Goal: Information Seeking & Learning: Compare options

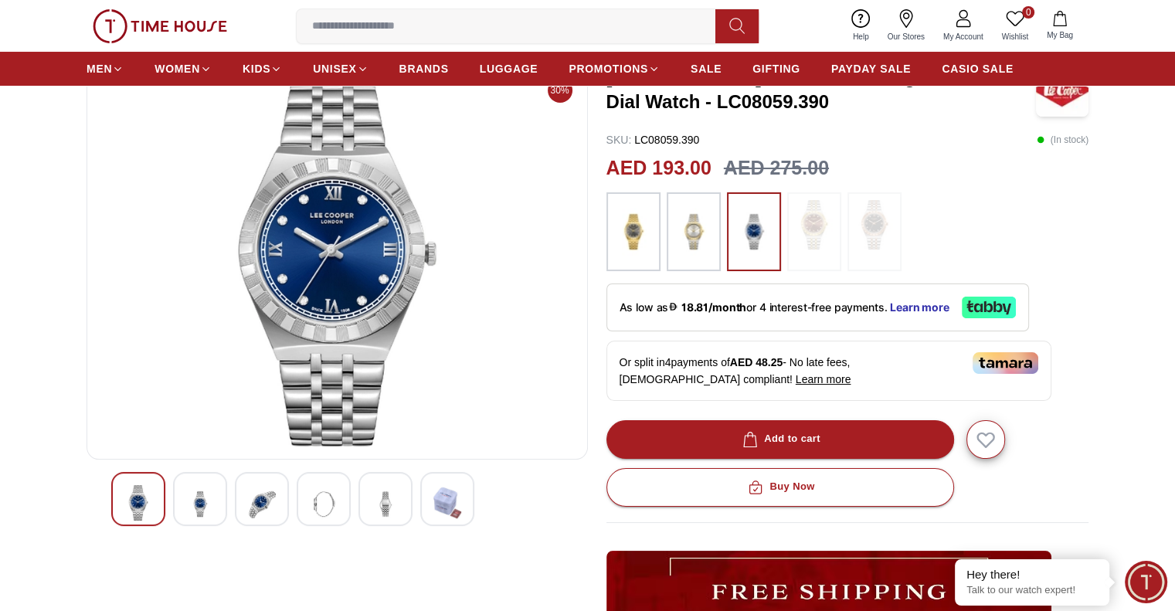
scroll to position [154, 0]
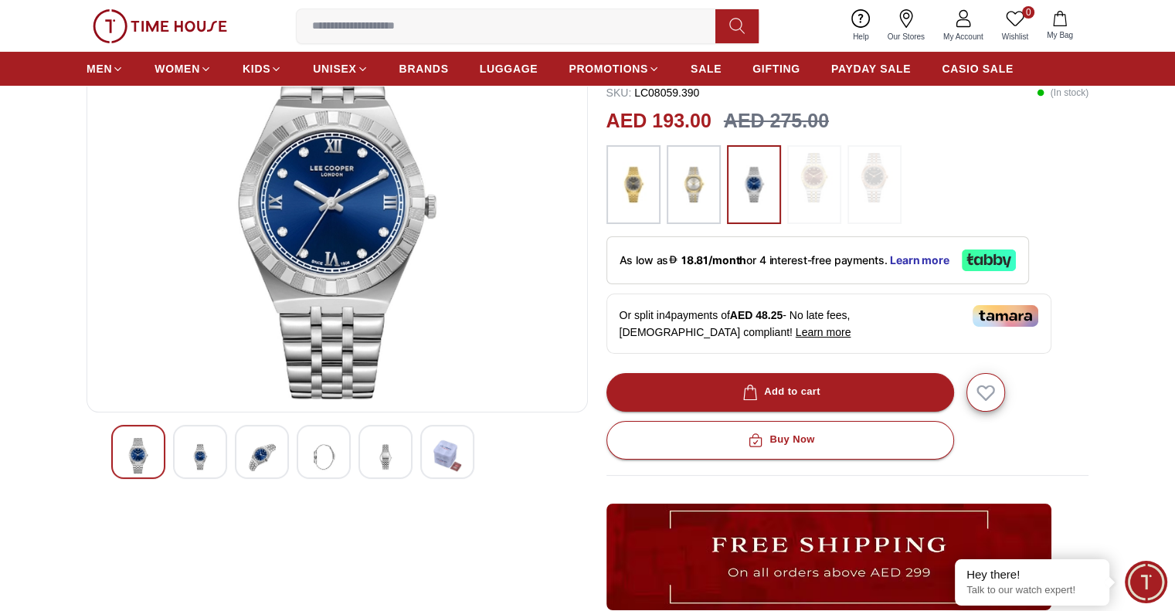
click at [632, 183] on img at bounding box center [633, 184] width 39 height 63
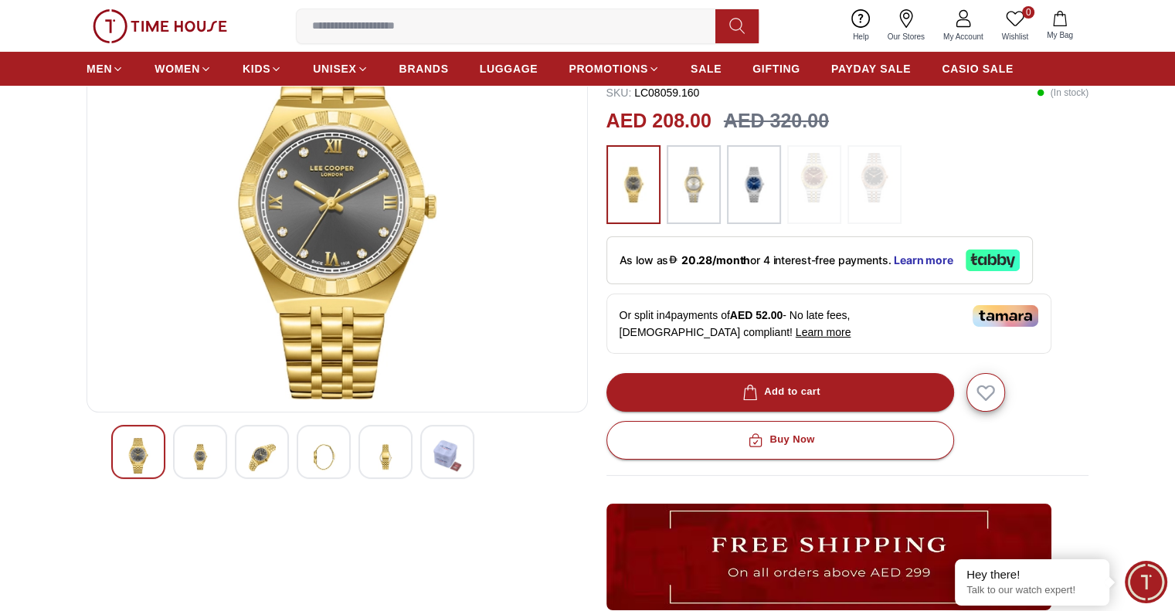
click at [198, 459] on img at bounding box center [200, 457] width 28 height 38
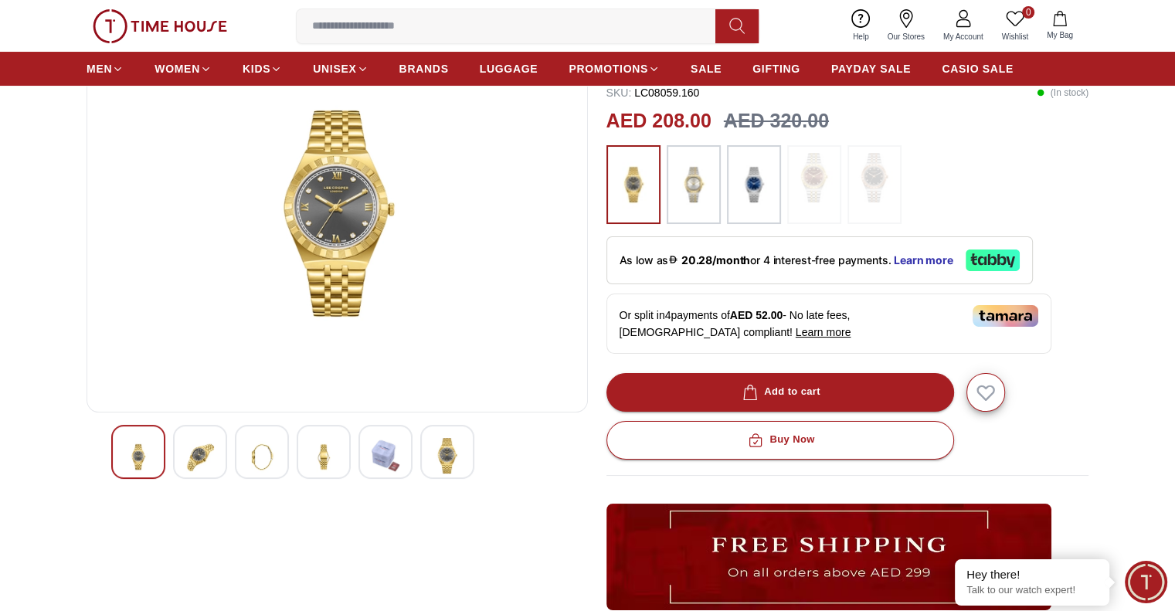
click at [244, 461] on div at bounding box center [262, 452] width 54 height 54
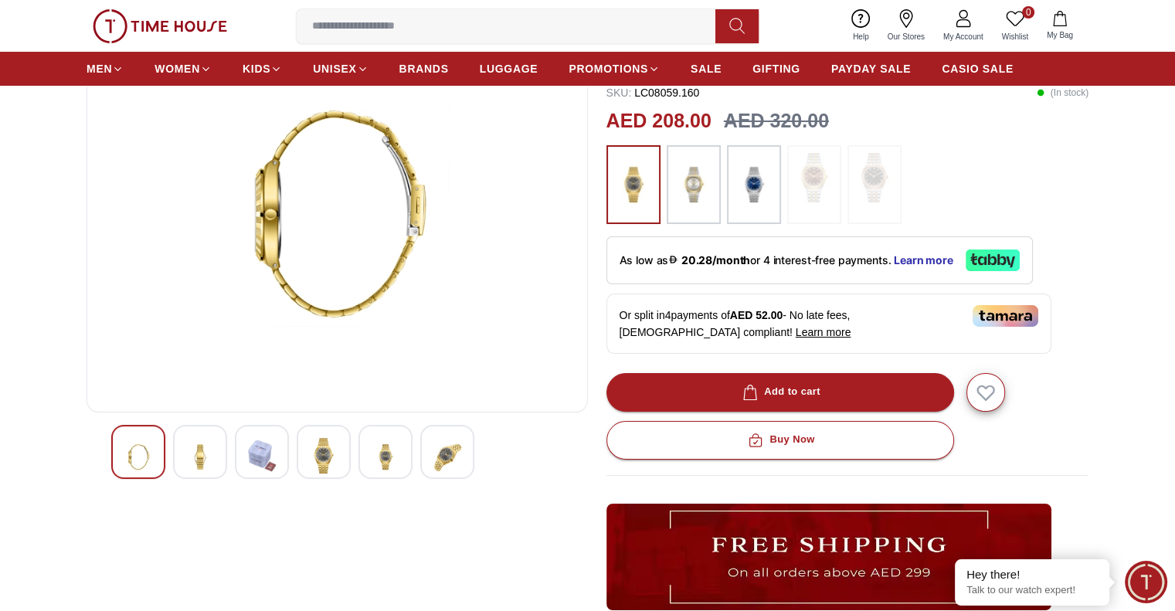
click at [327, 463] on img at bounding box center [324, 456] width 28 height 36
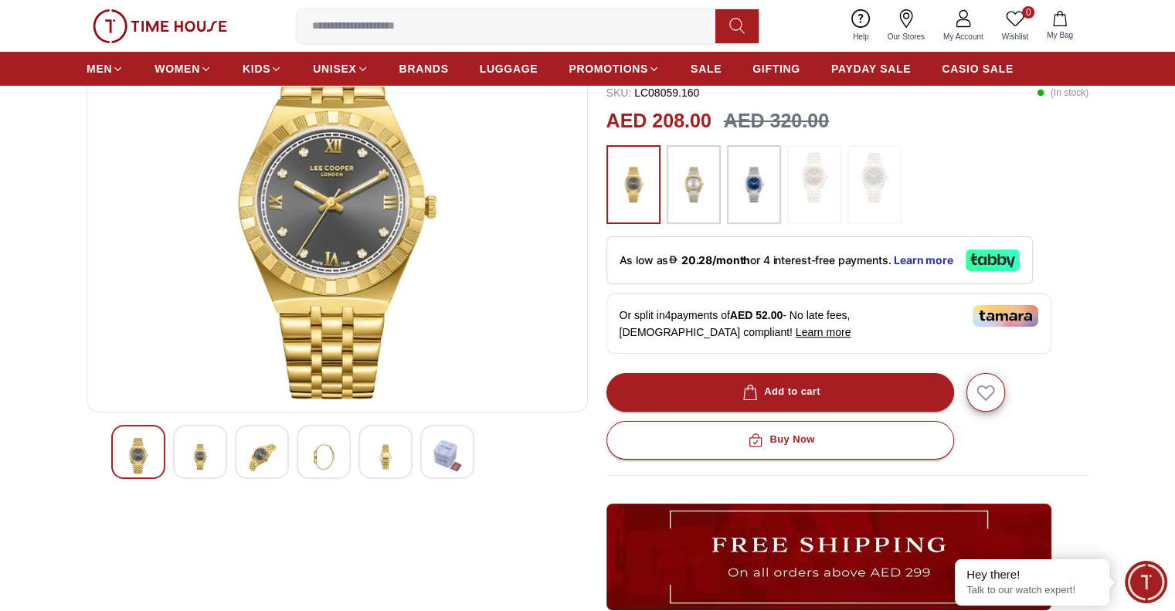
click at [381, 463] on img at bounding box center [385, 457] width 28 height 38
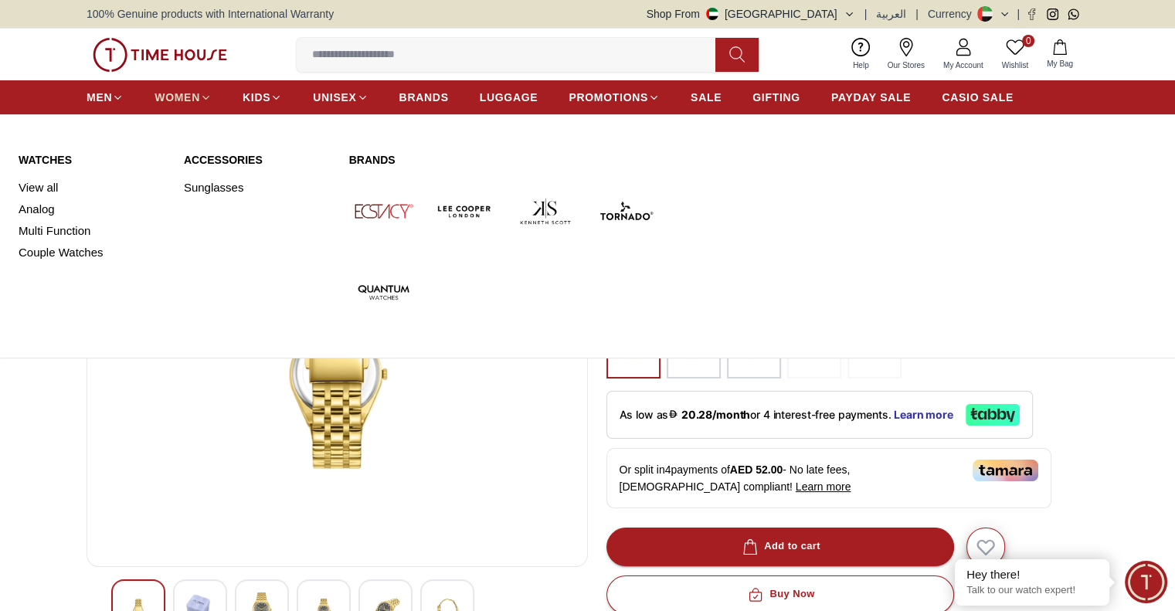
click at [198, 93] on span "WOMEN" at bounding box center [177, 97] width 46 height 15
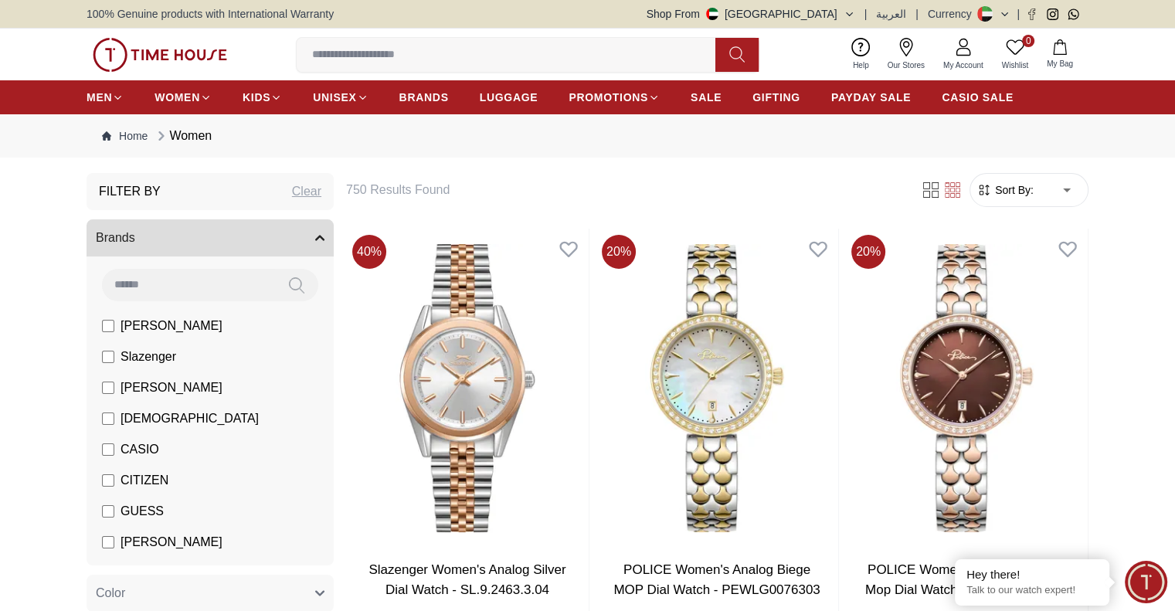
click at [995, 204] on form "Sort By: ​ ****** ​" at bounding box center [1028, 190] width 119 height 34
click at [1001, 195] on span "Sort By:" at bounding box center [1013, 189] width 42 height 15
click at [1029, 187] on span "Sort By:" at bounding box center [1013, 189] width 42 height 15
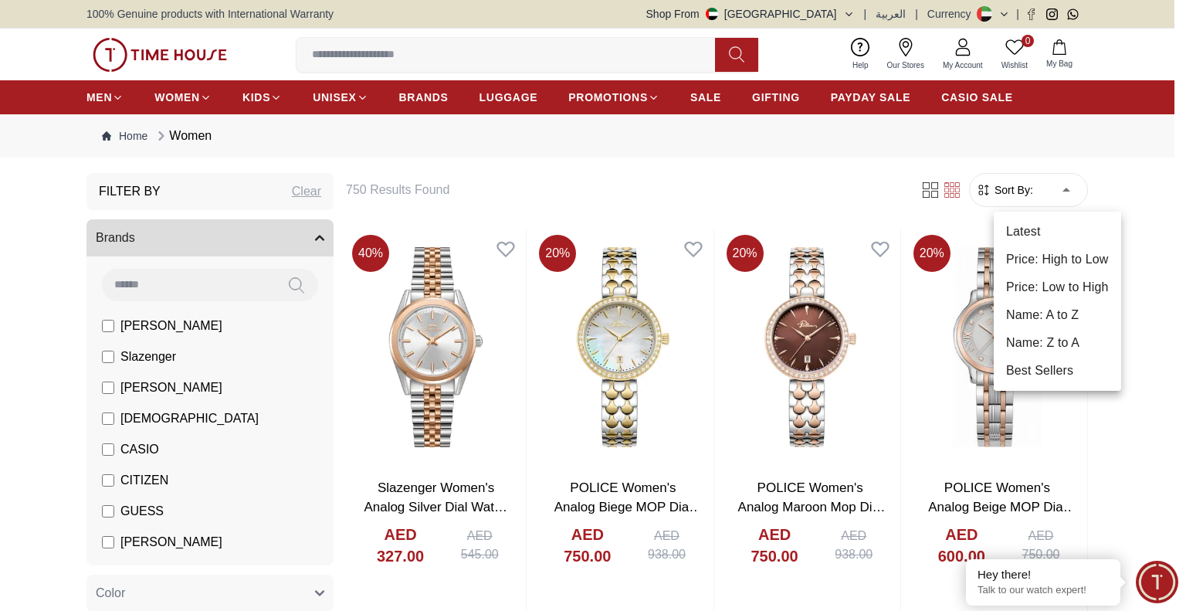
click at [1073, 285] on li "Price: Low to High" at bounding box center [1057, 287] width 127 height 28
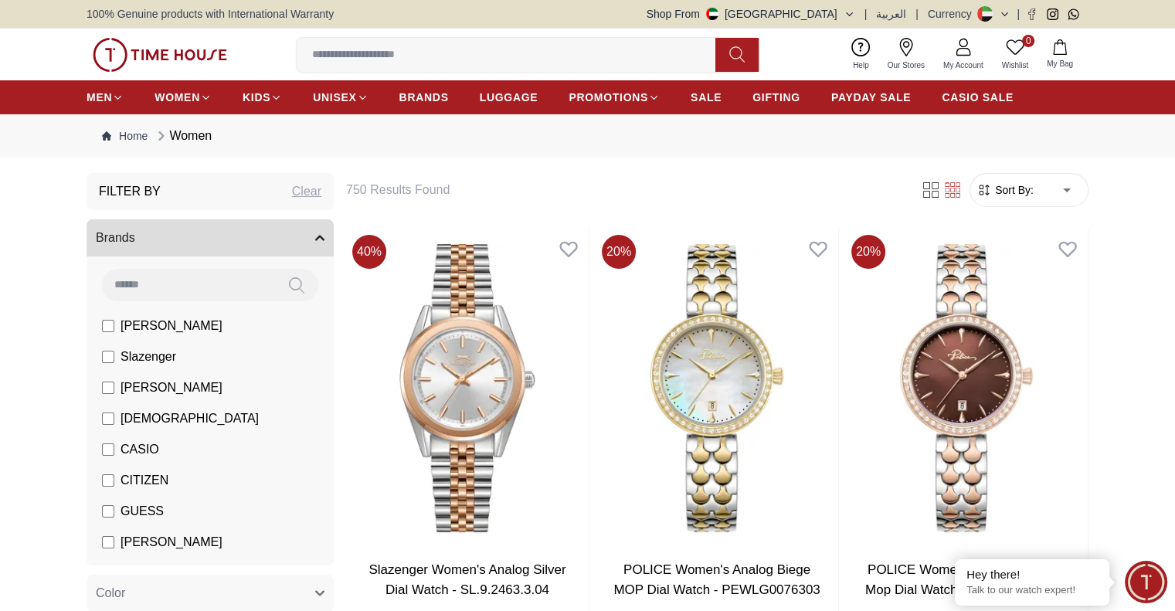
type input "*"
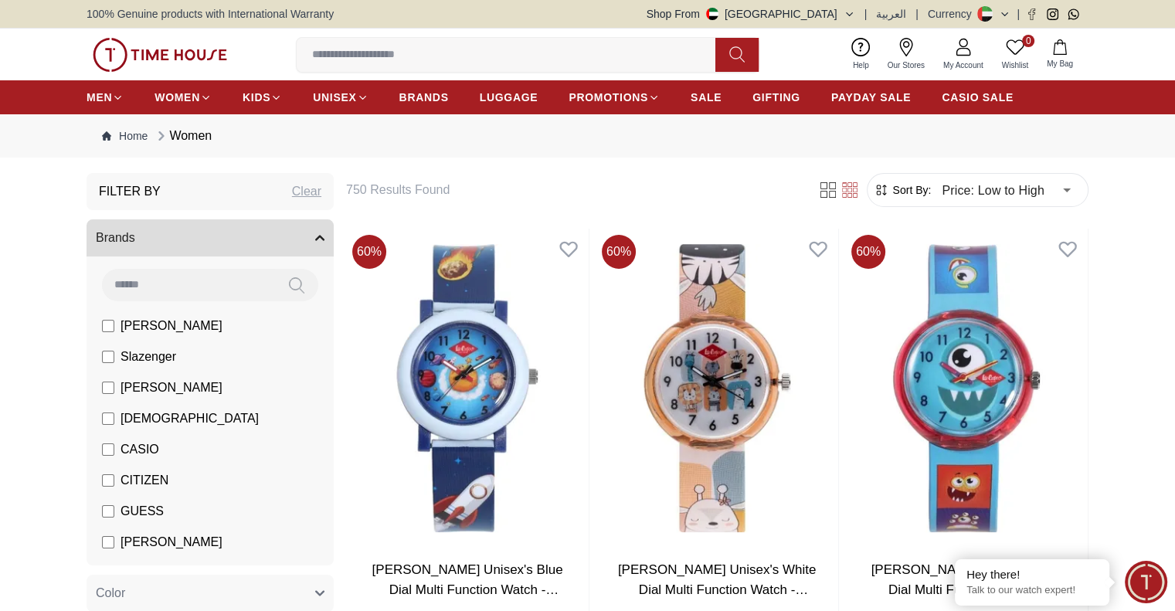
click at [187, 236] on button "Brands" at bounding box center [209, 237] width 247 height 37
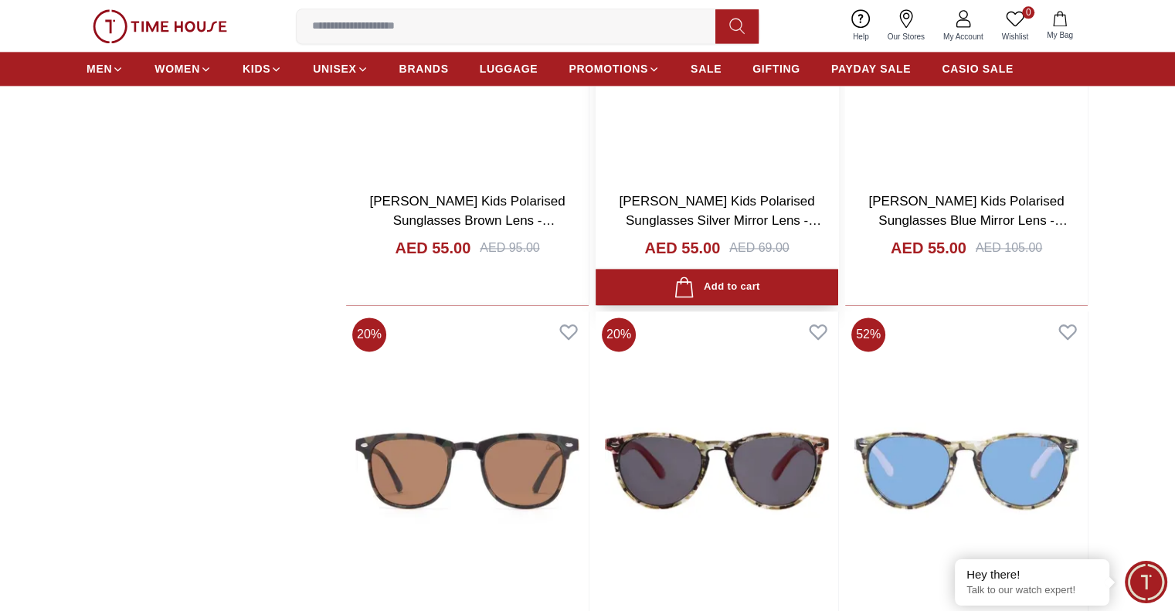
scroll to position [1787, 0]
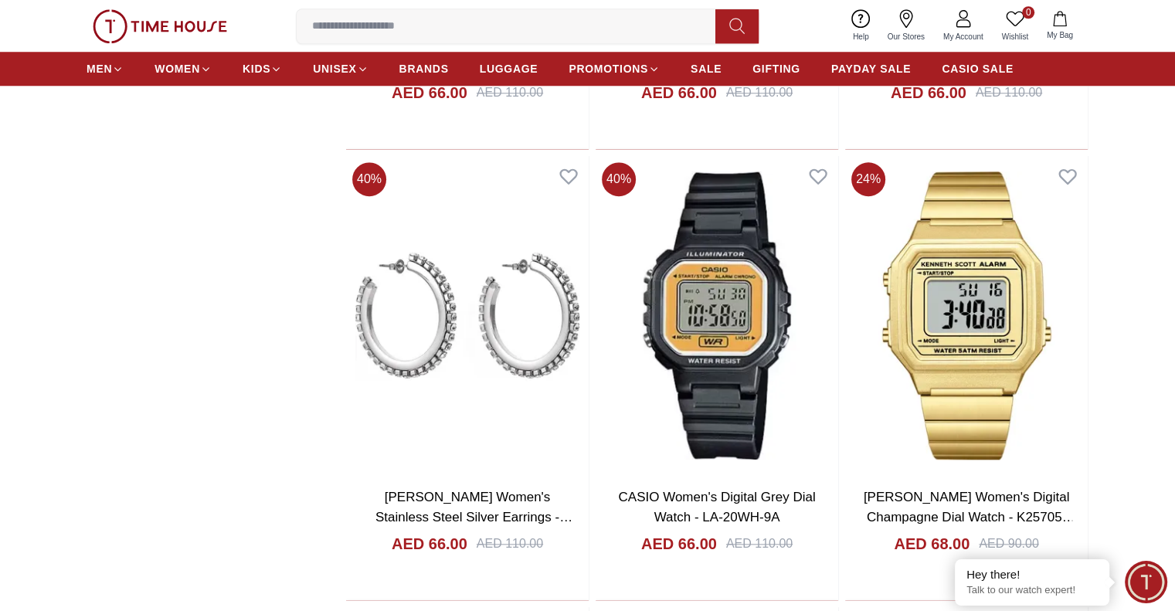
scroll to position [7733, 0]
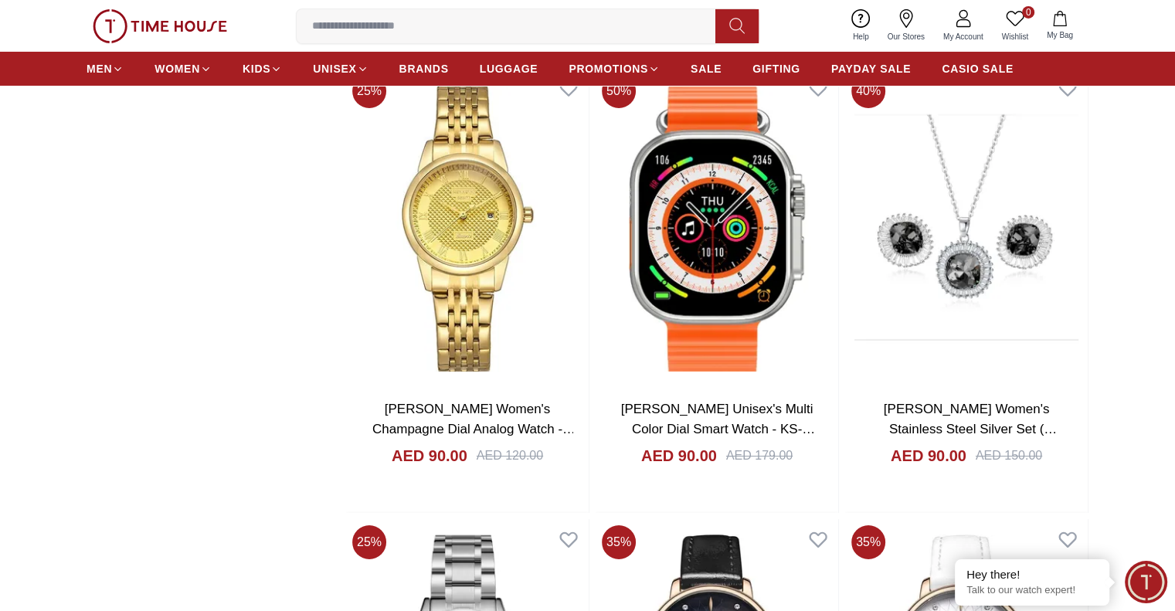
scroll to position [11440, 0]
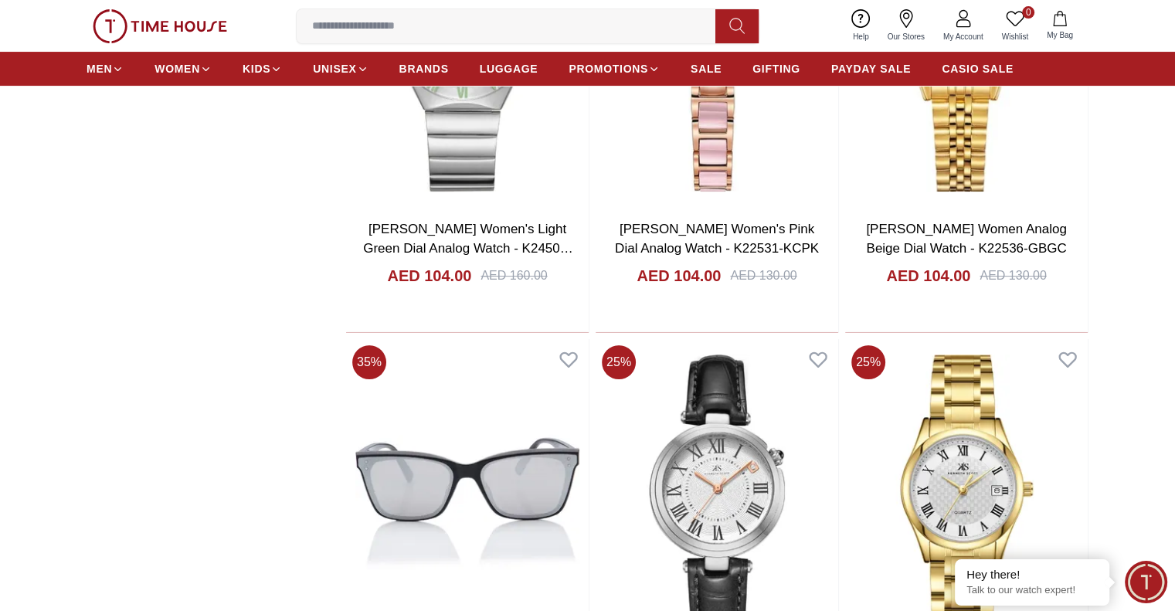
scroll to position [17972, 0]
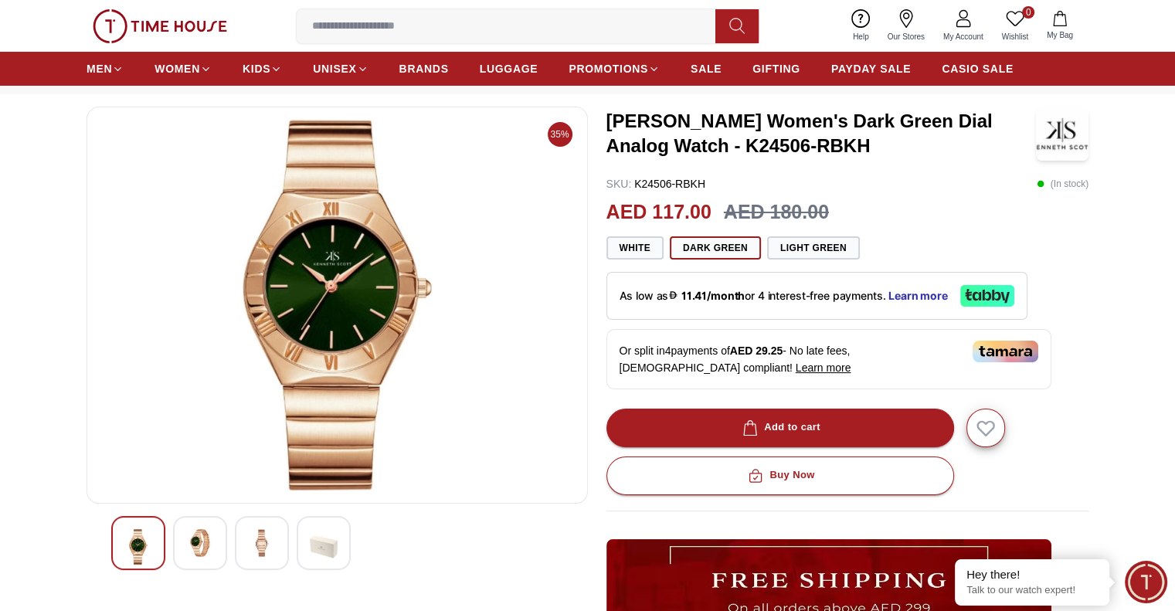
scroll to position [232, 0]
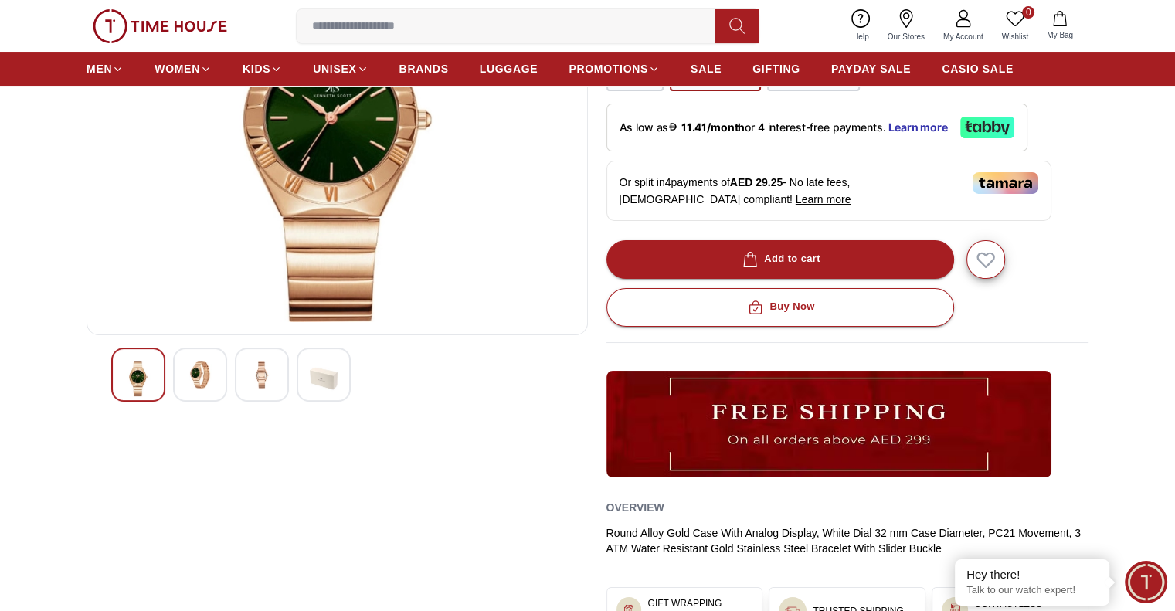
click at [201, 379] on img at bounding box center [200, 375] width 28 height 28
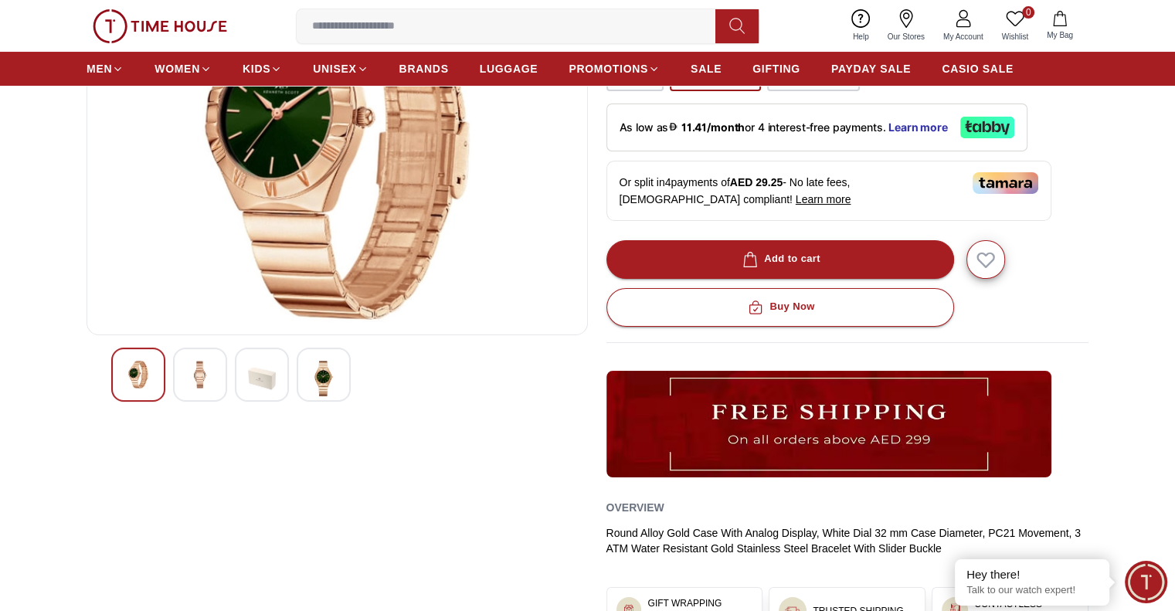
click at [246, 378] on div at bounding box center [262, 375] width 54 height 54
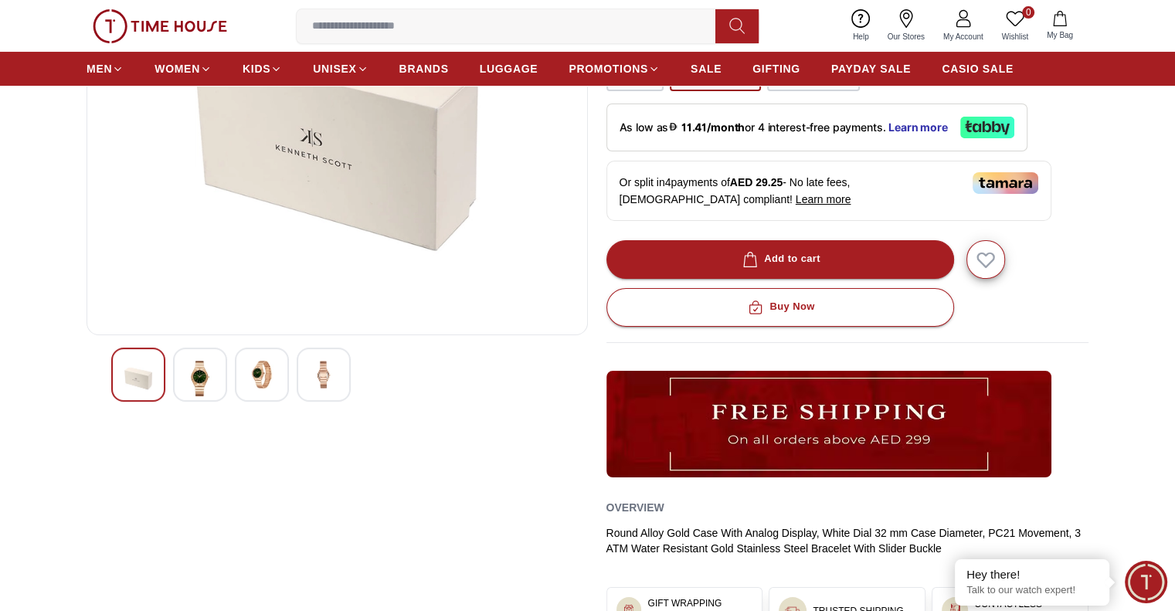
click at [325, 385] on img at bounding box center [324, 375] width 28 height 28
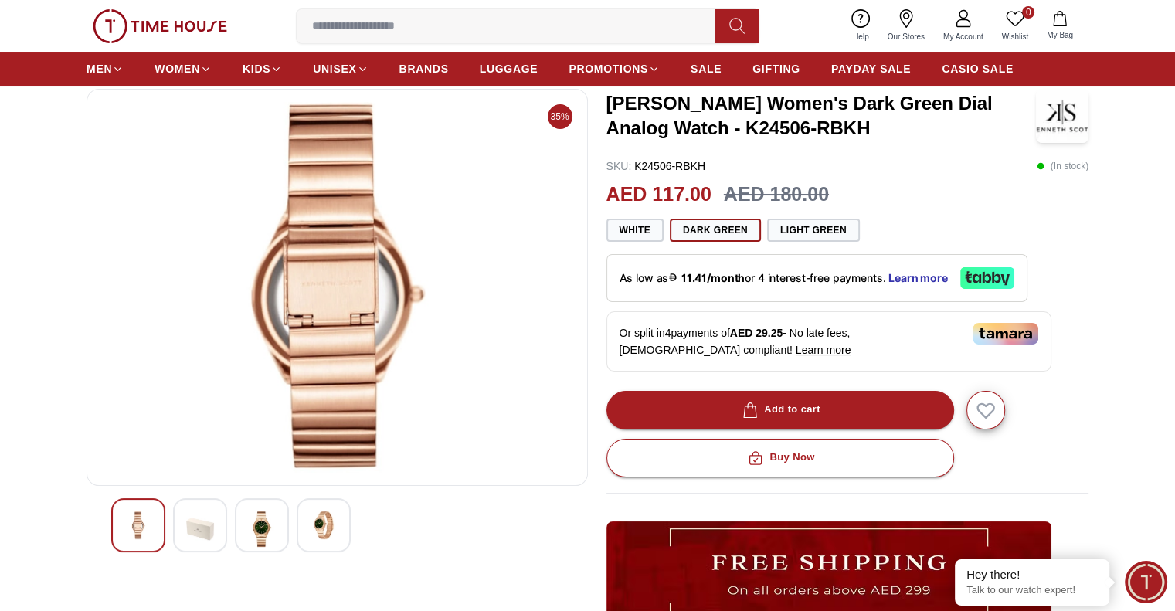
scroll to position [77, 0]
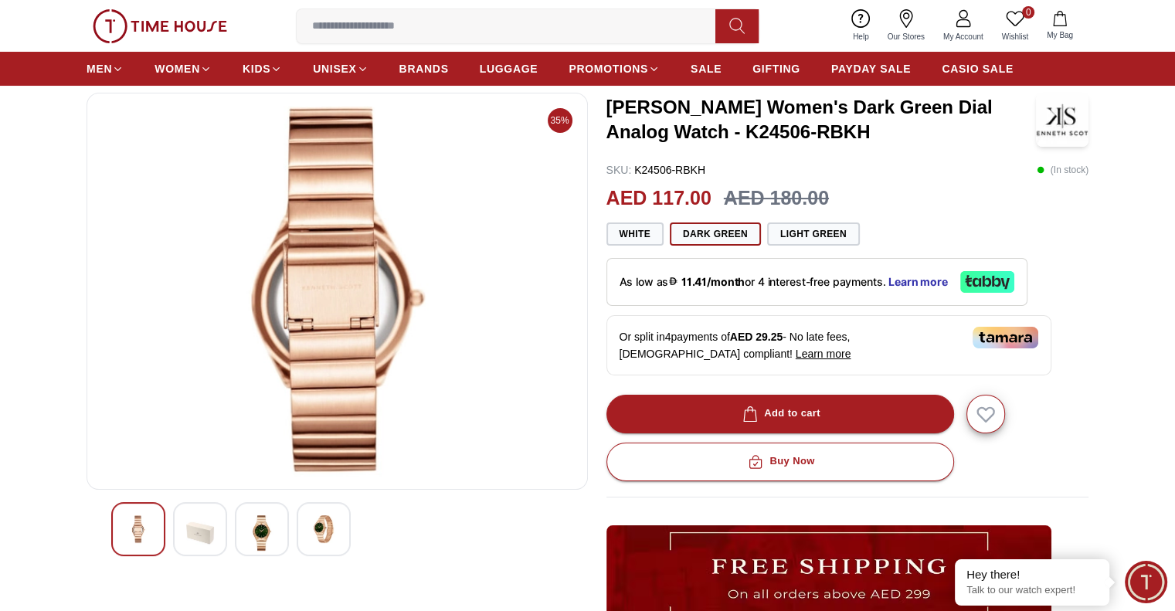
click at [331, 525] on img at bounding box center [324, 529] width 28 height 28
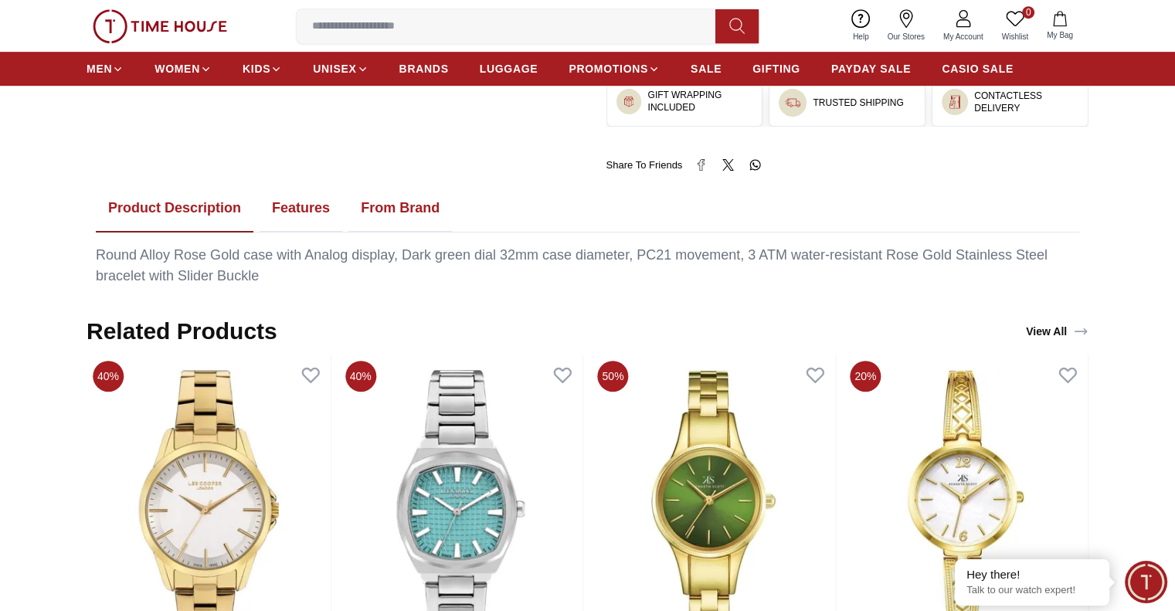
scroll to position [695, 0]
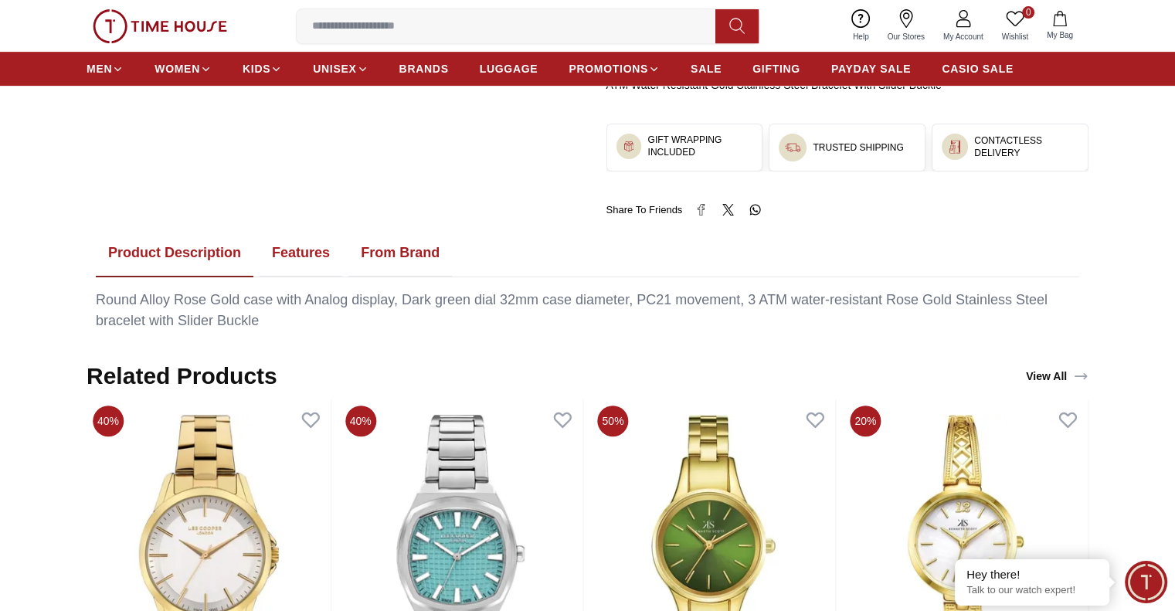
click at [300, 244] on button "Features" at bounding box center [300, 253] width 83 height 48
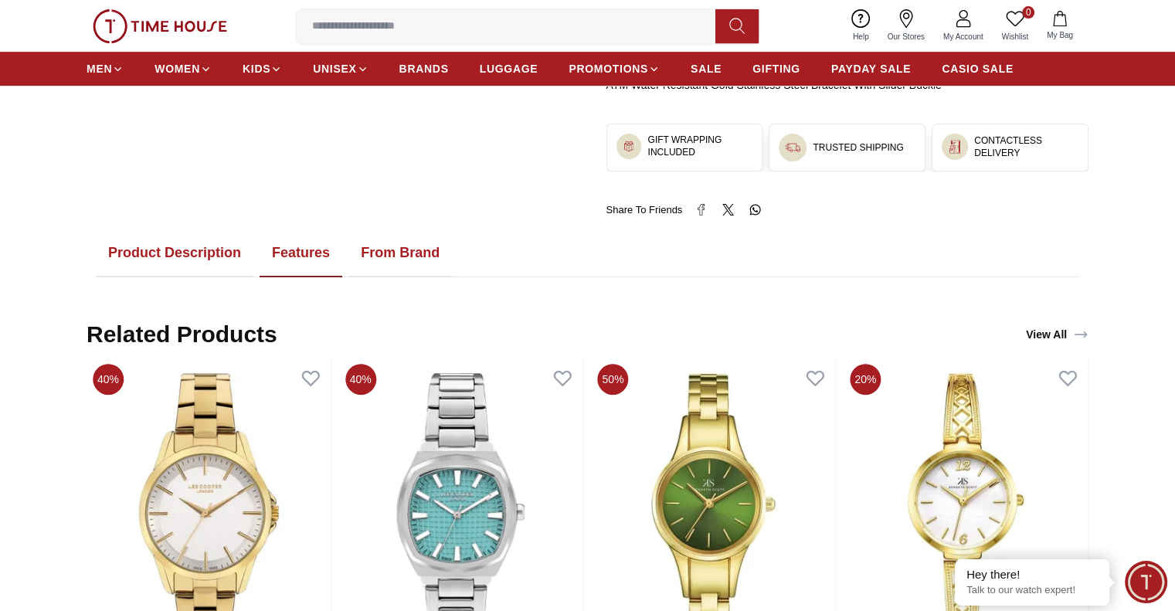
click at [375, 250] on button "From Brand" at bounding box center [399, 253] width 103 height 48
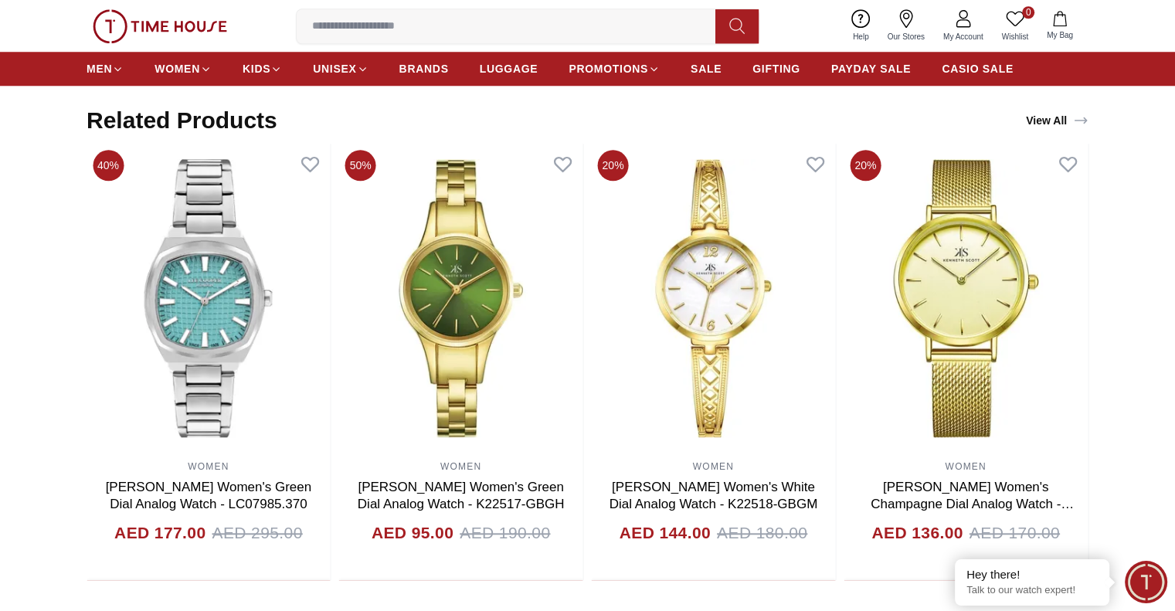
scroll to position [1390, 0]
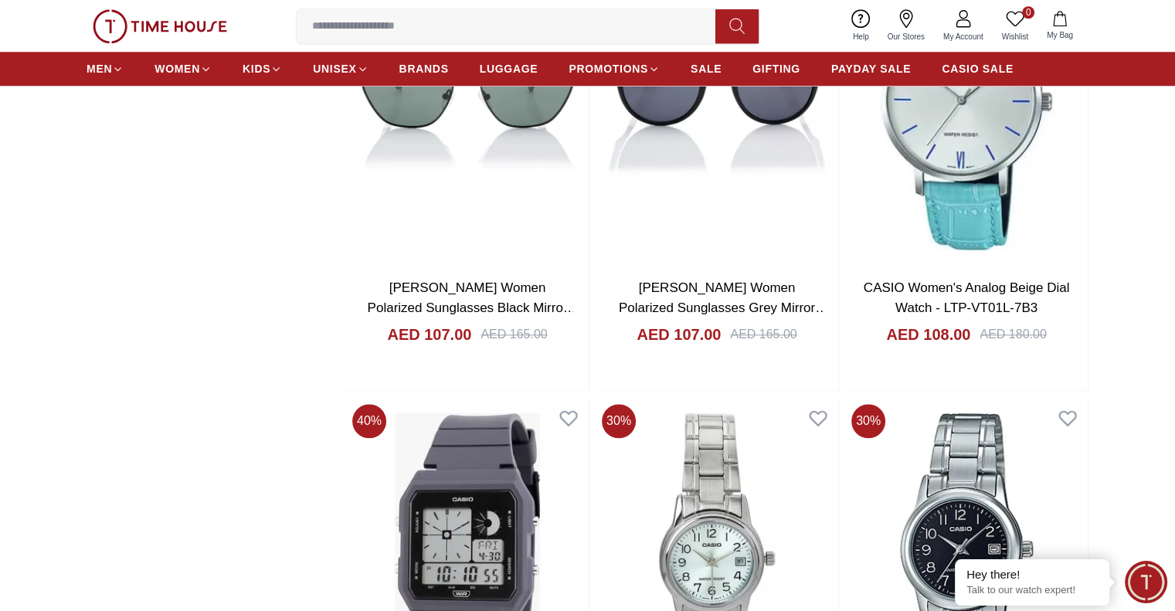
scroll to position [19132, 0]
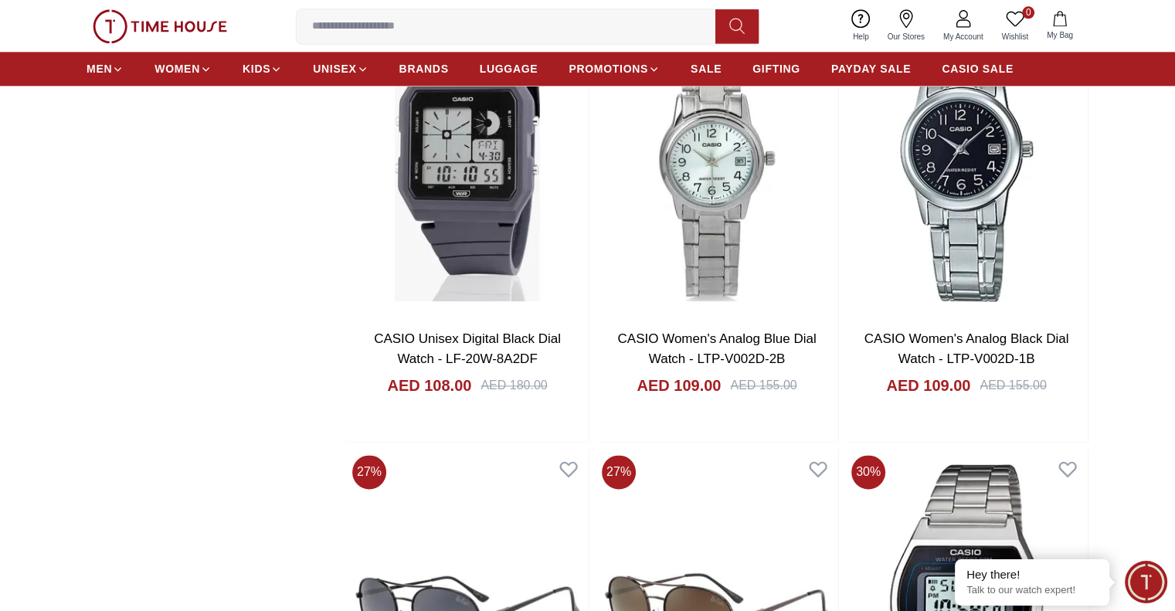
scroll to position [19518, 0]
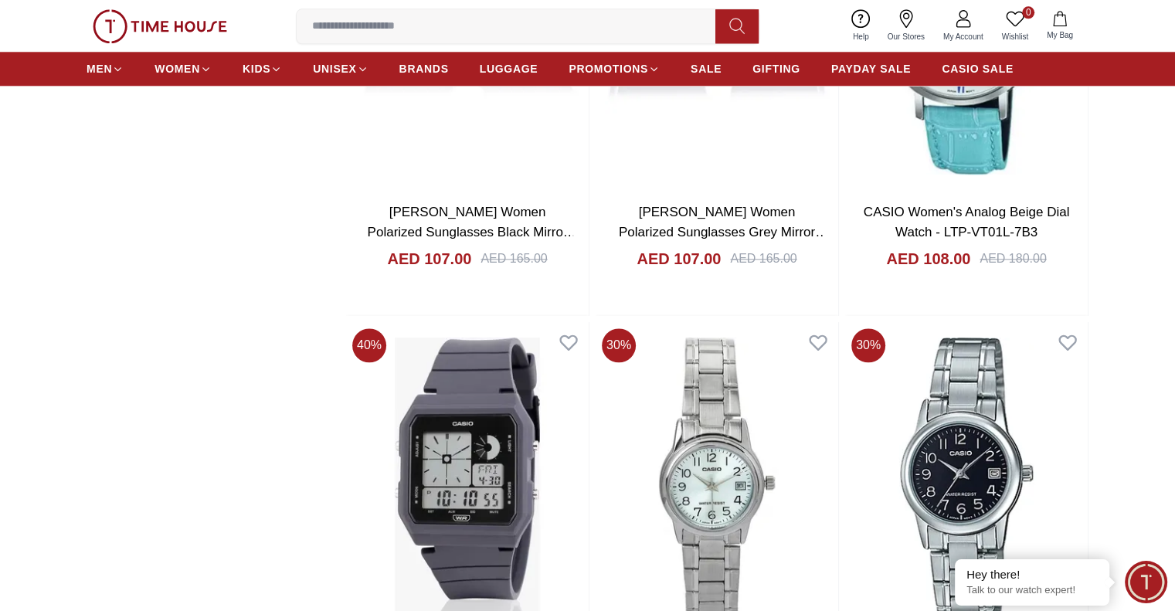
scroll to position [19286, 0]
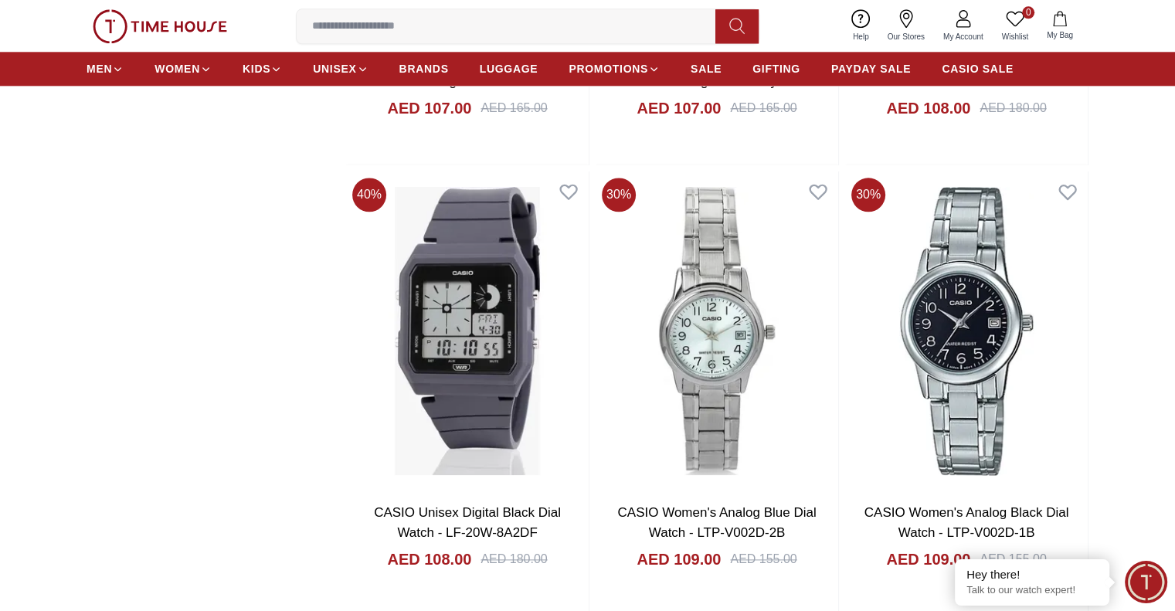
scroll to position [19518, 0]
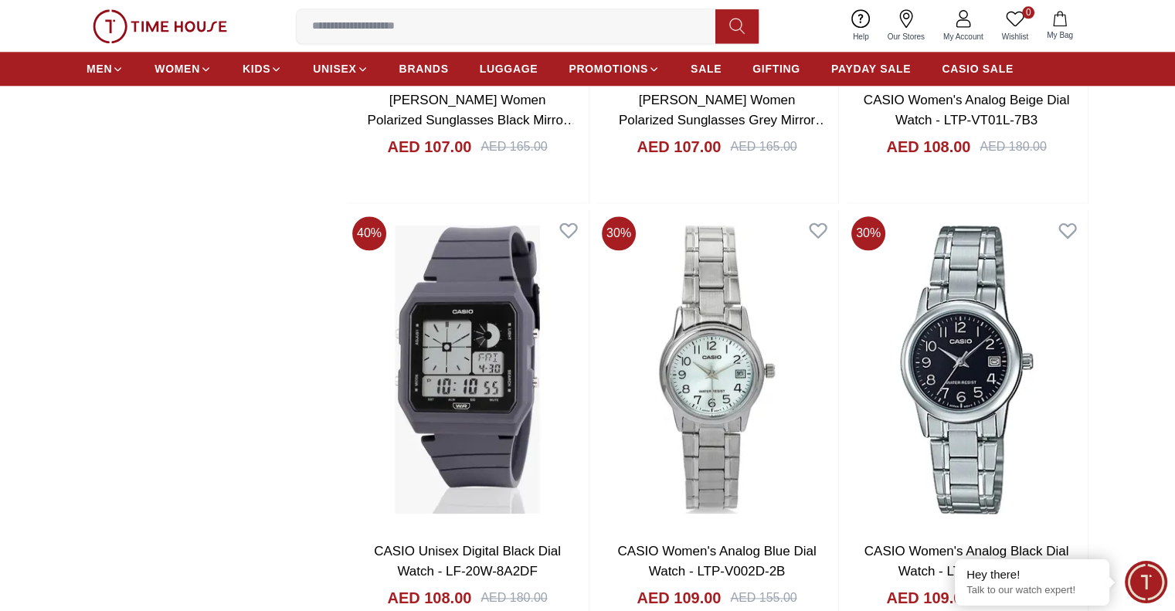
scroll to position [19364, 0]
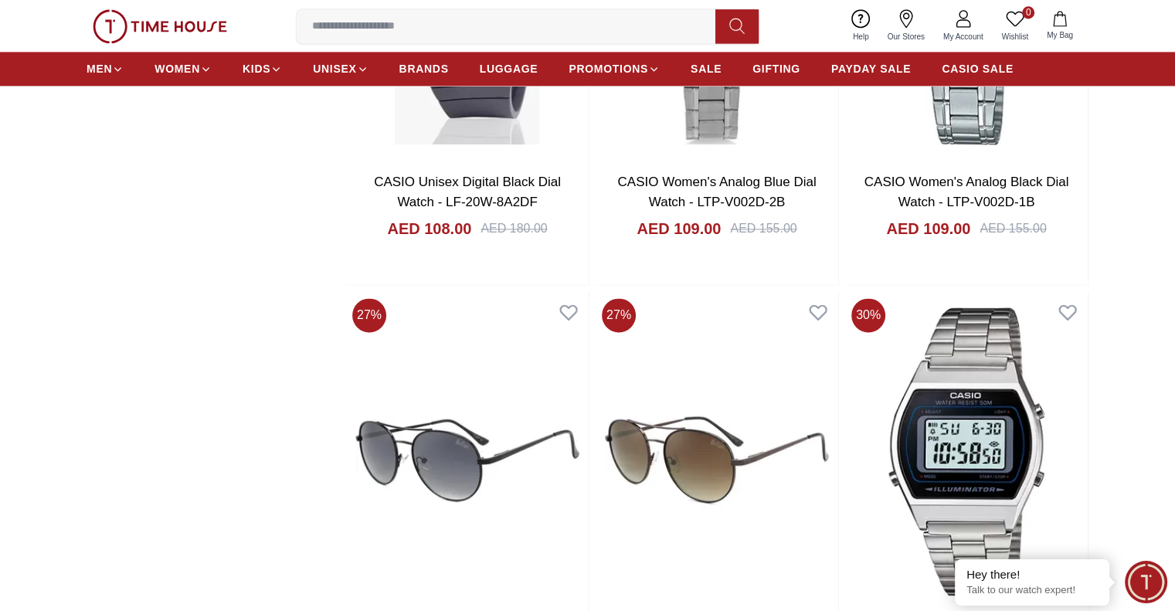
scroll to position [19826, 0]
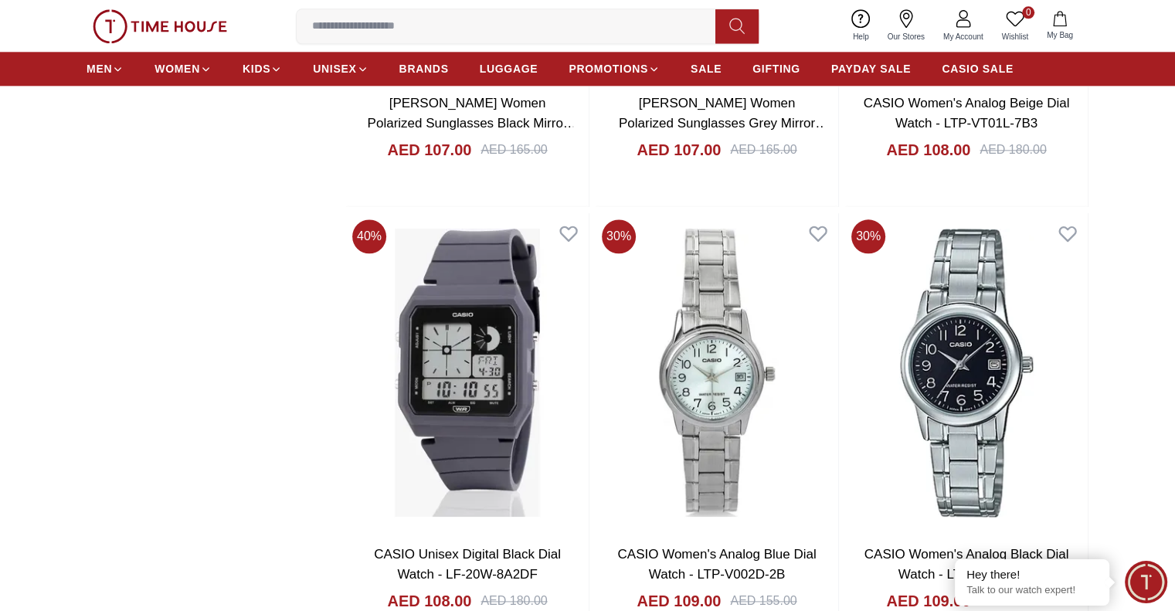
scroll to position [19591, 0]
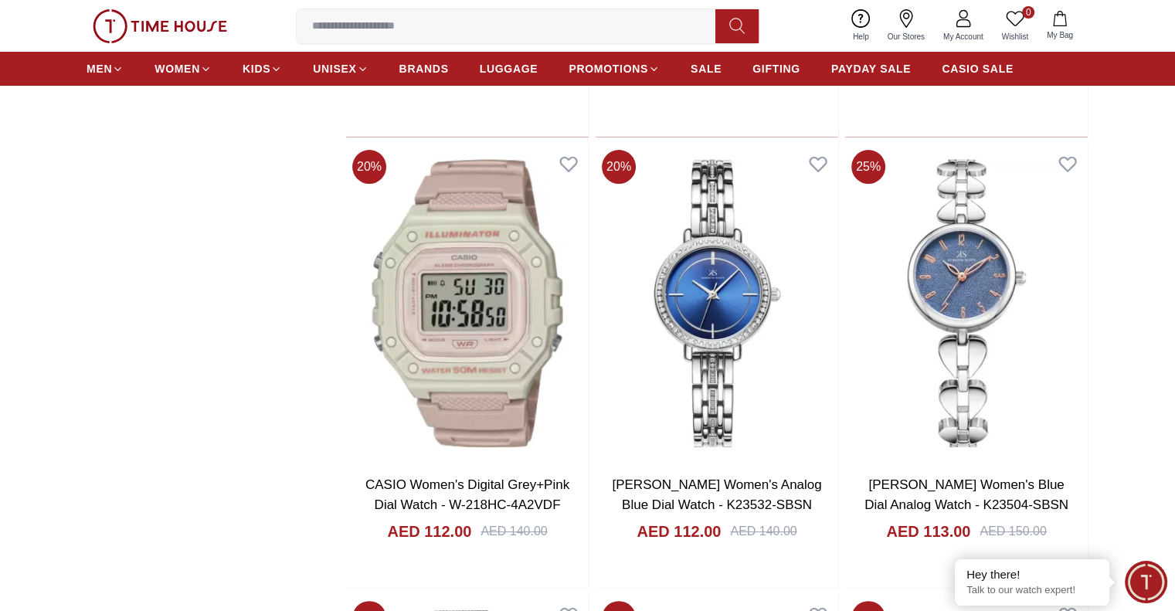
scroll to position [23747, 0]
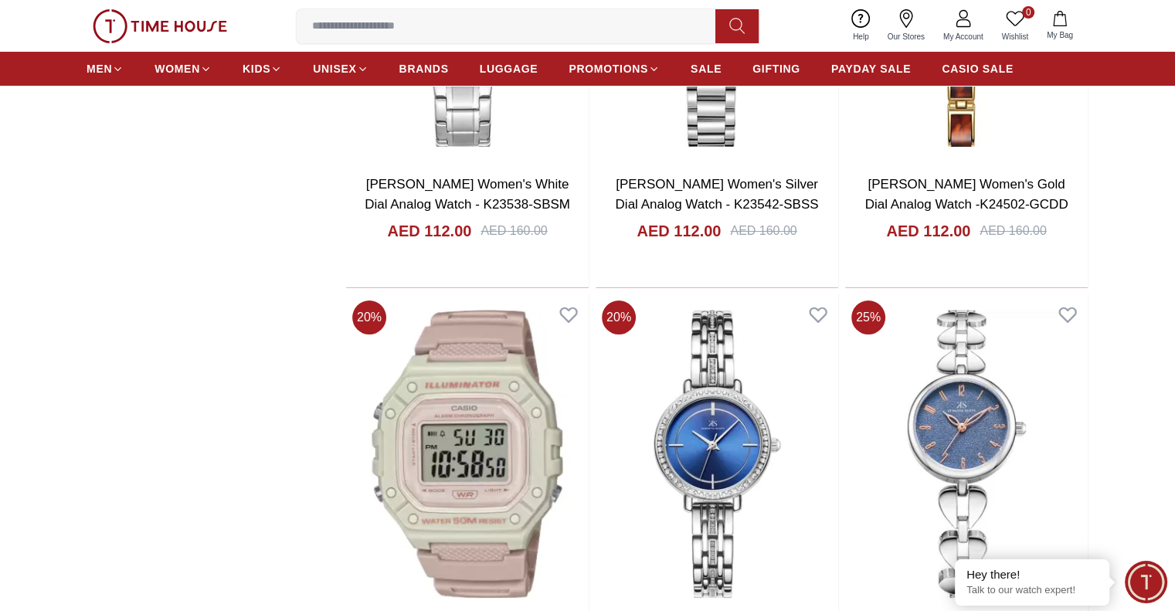
scroll to position [23435, 0]
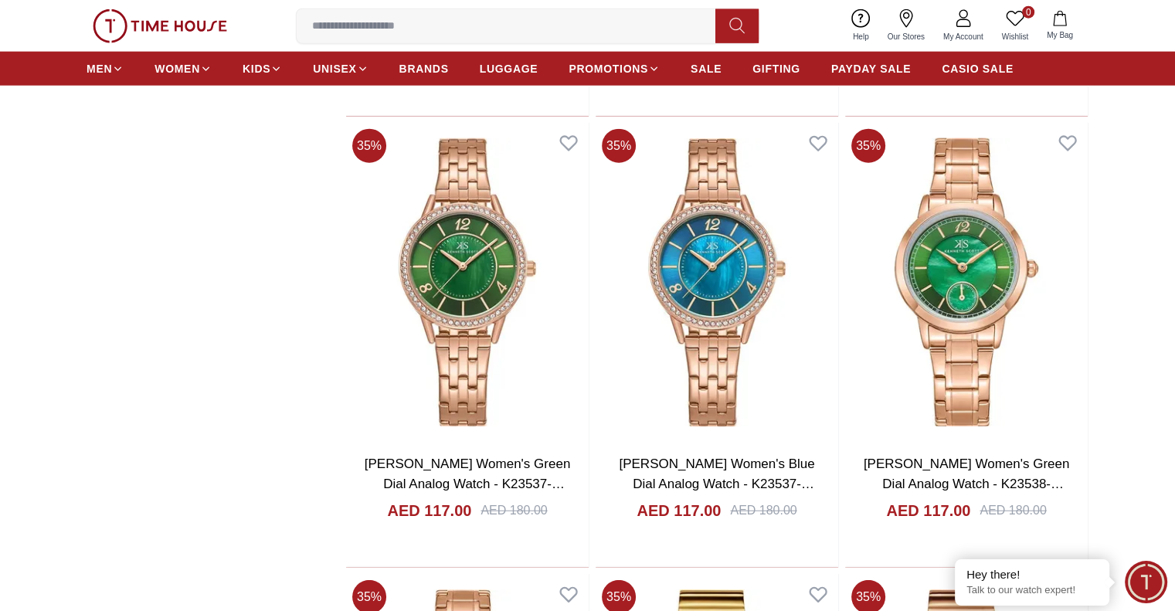
scroll to position [27568, 0]
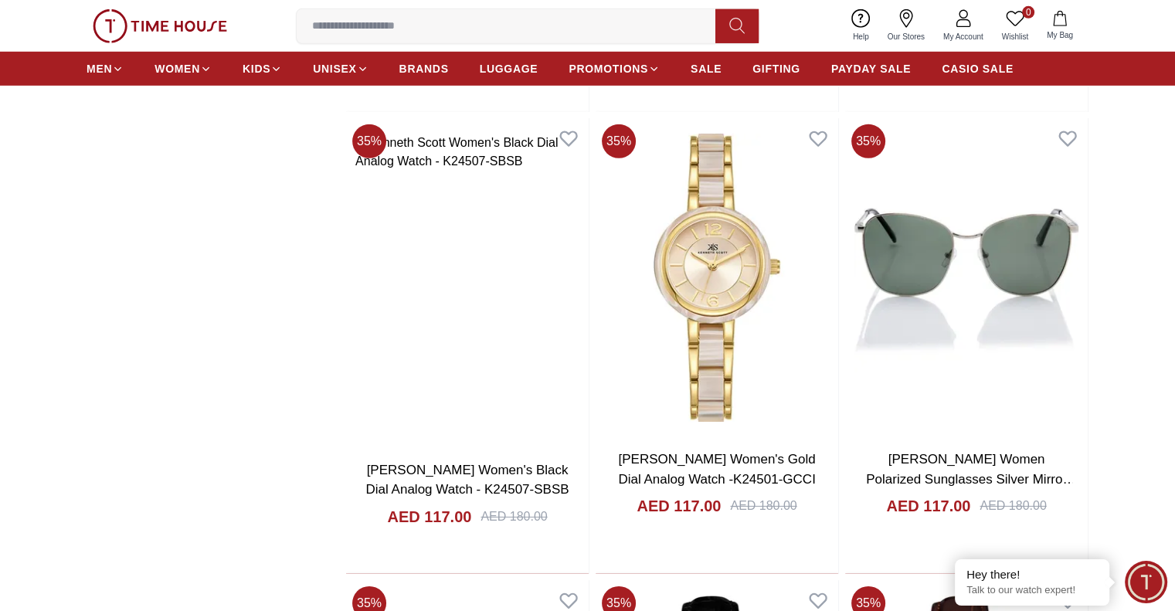
scroll to position [28223, 0]
